Goal: Information Seeking & Learning: Learn about a topic

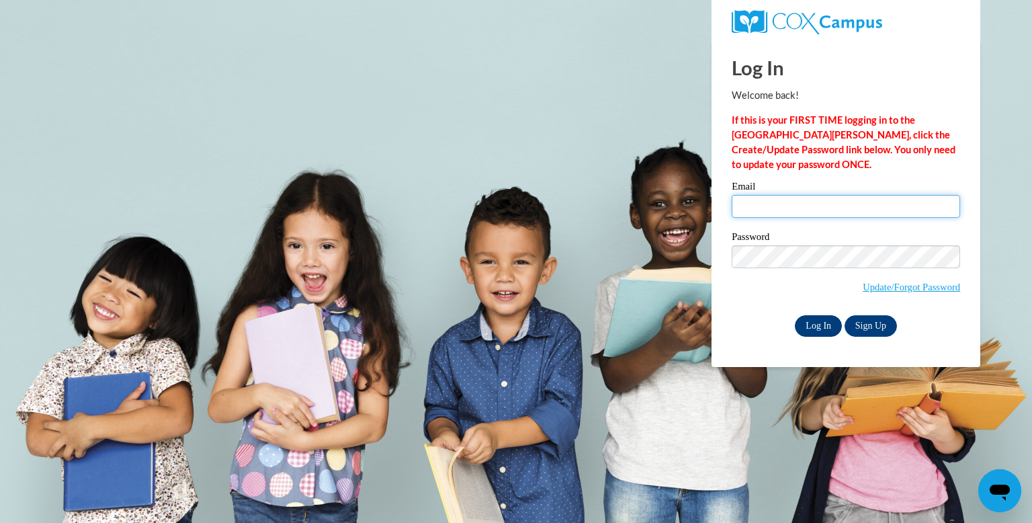
type input "[EMAIL_ADDRESS][DOMAIN_NAME]"
click at [822, 324] on input "Log In" at bounding box center [818, 325] width 47 height 21
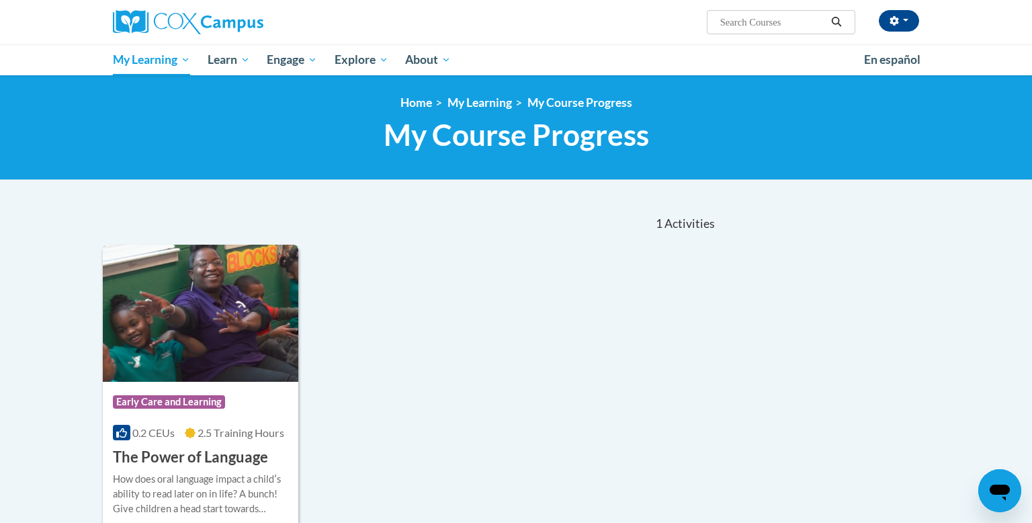
click at [222, 427] on span "2.5 Training Hours" at bounding box center [240, 432] width 87 height 13
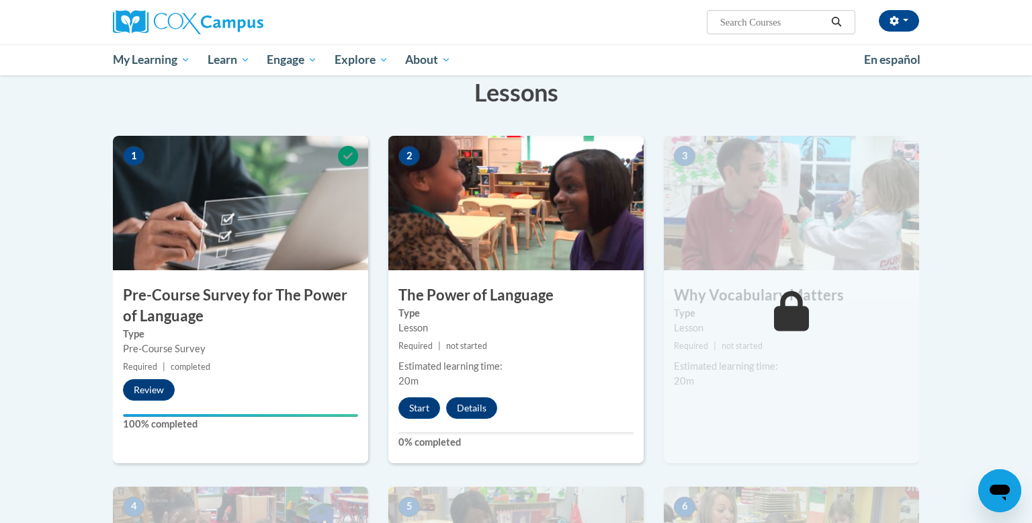
scroll to position [242, 0]
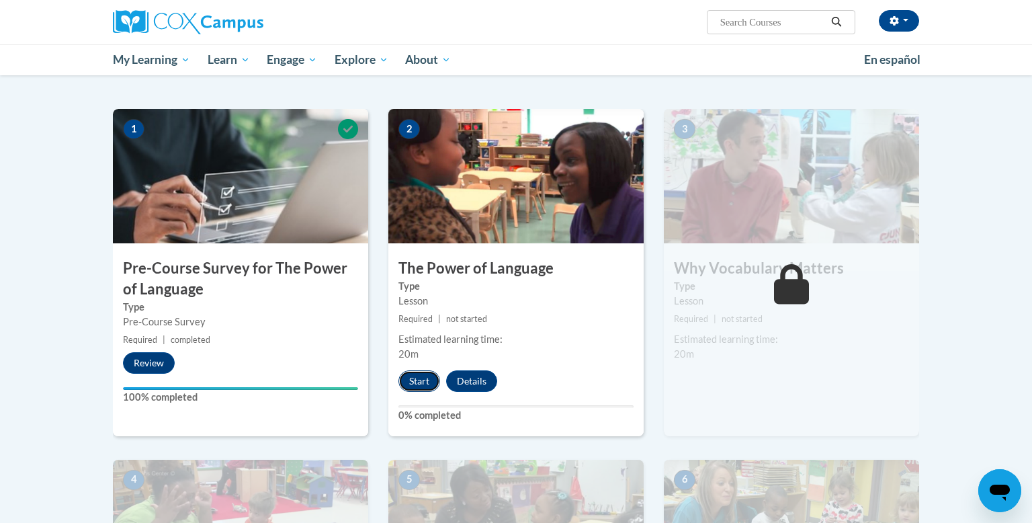
click at [428, 376] on button "Start" at bounding box center [419, 380] width 42 height 21
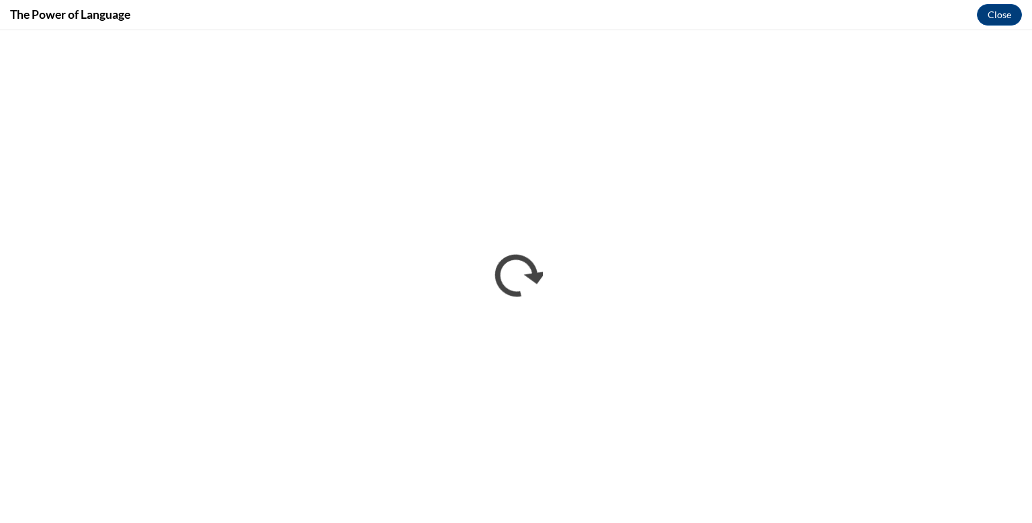
scroll to position [0, 0]
